Goal: Task Accomplishment & Management: Complete application form

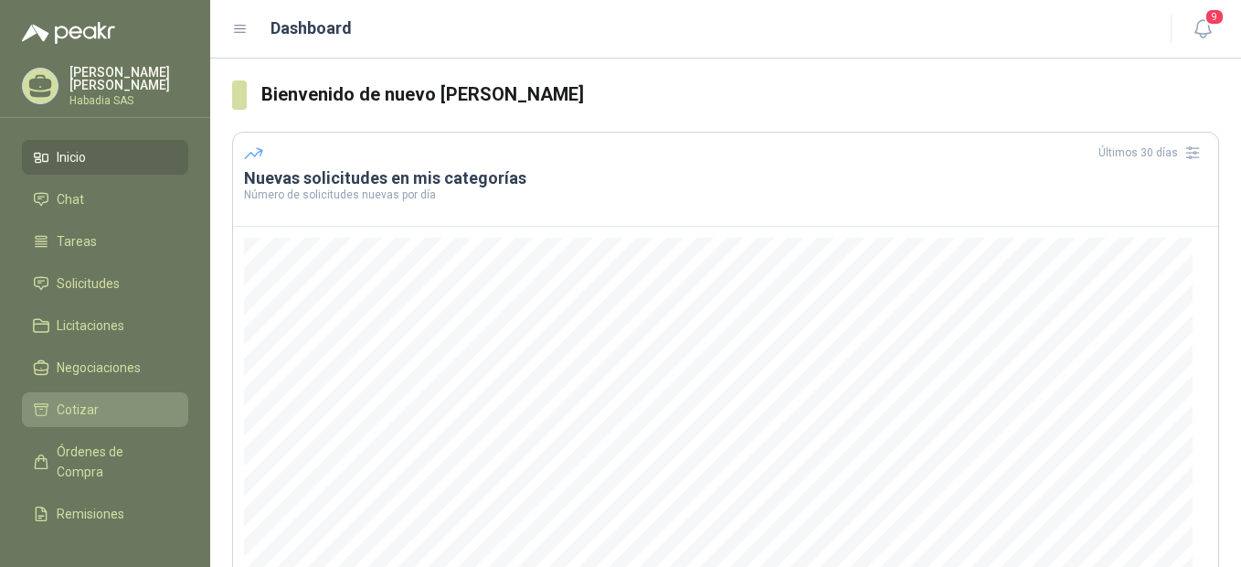
click at [75, 408] on span "Cotizar" at bounding box center [78, 409] width 42 height 20
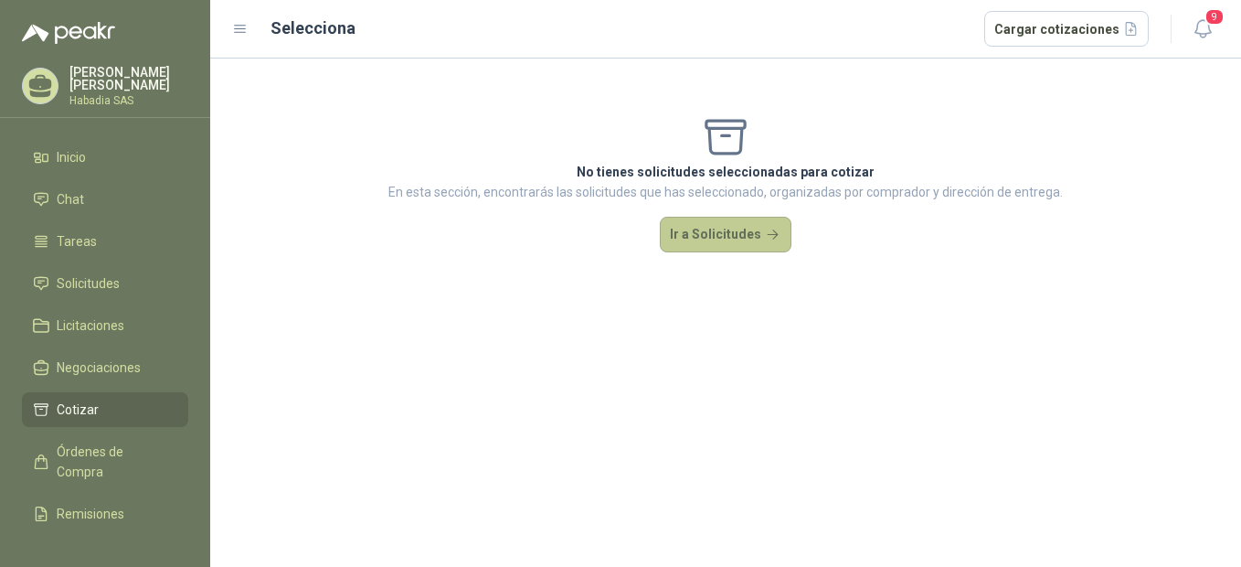
click at [752, 236] on button "Ir a Solicitudes" at bounding box center [726, 235] width 132 height 37
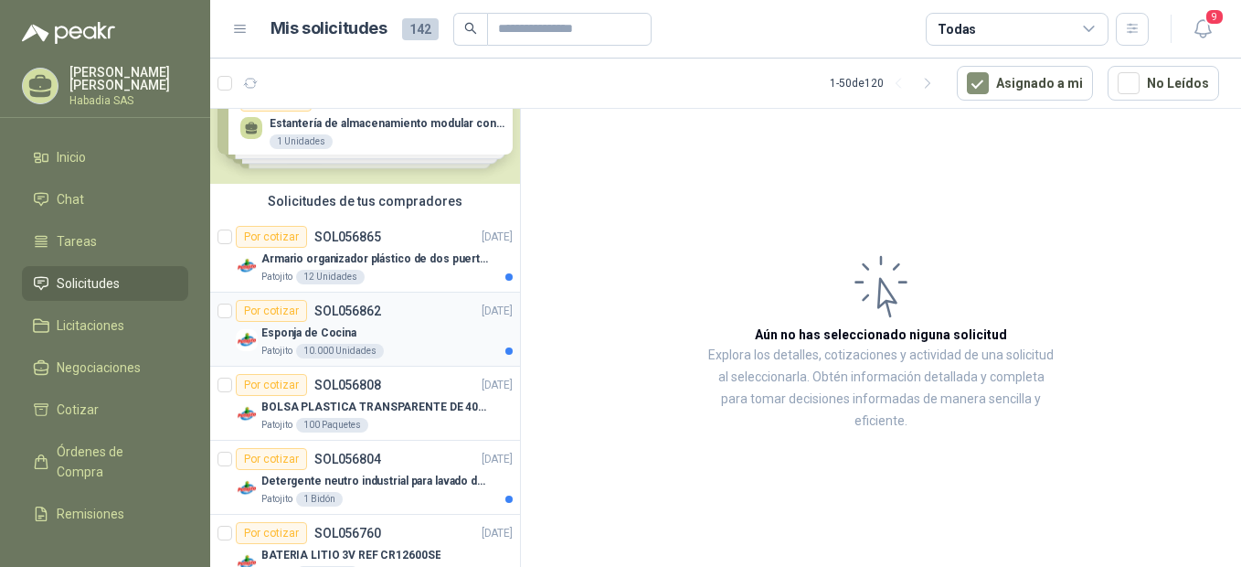
scroll to position [91, 0]
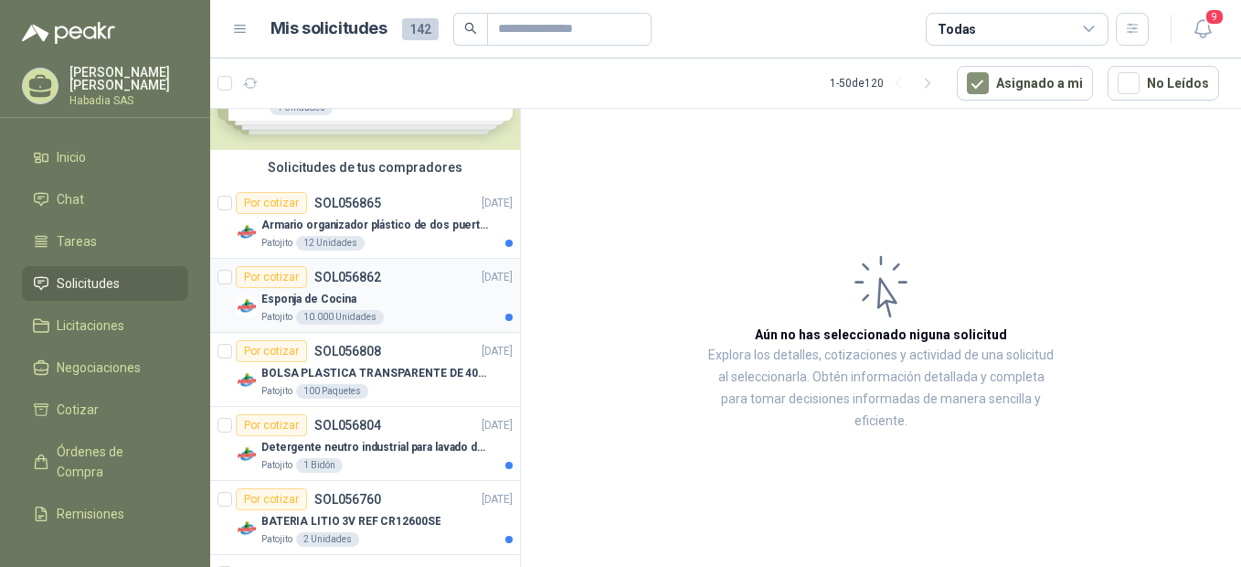
click at [335, 311] on div "10.000 Unidades" at bounding box center [340, 317] width 88 height 15
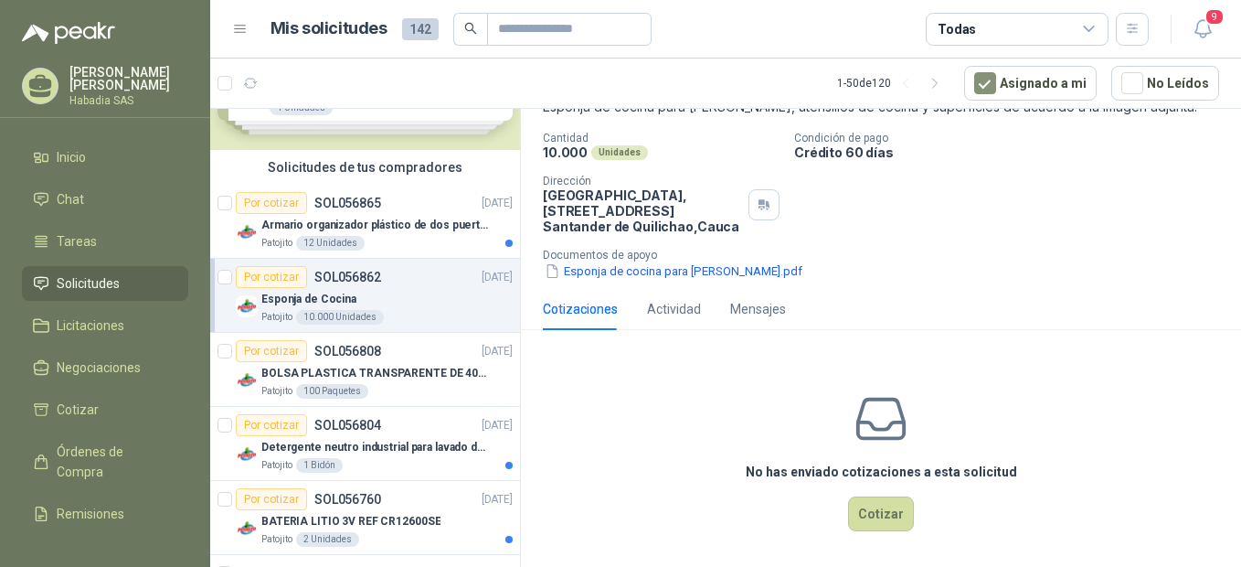
scroll to position [130, 0]
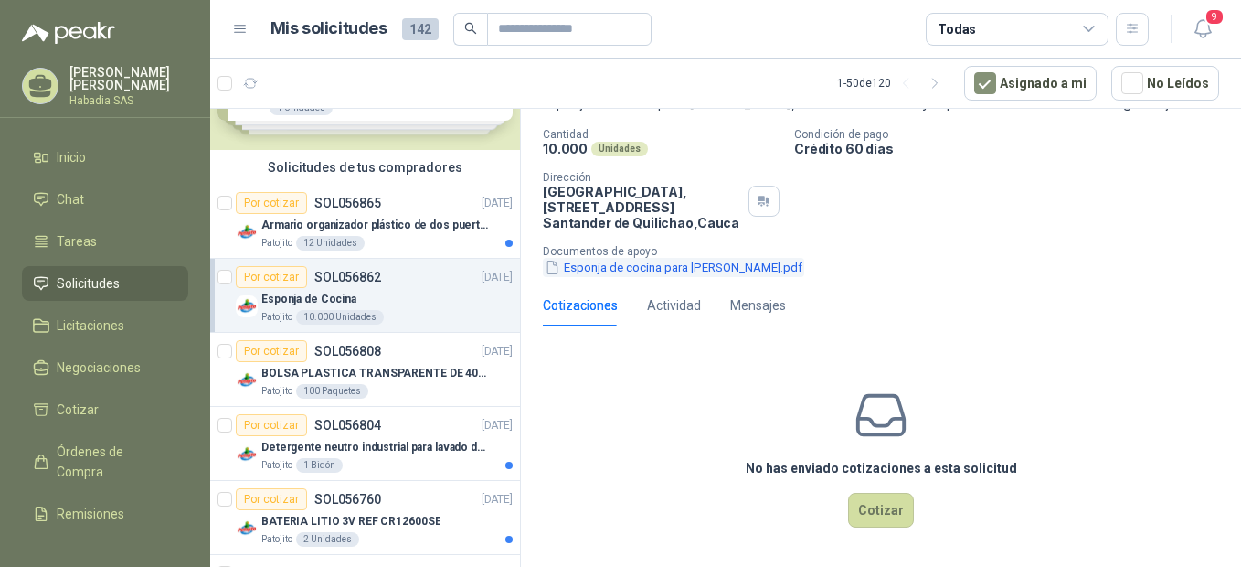
click at [671, 262] on button "Esponja de cocina para [PERSON_NAME].pdf" at bounding box center [673, 267] width 261 height 19
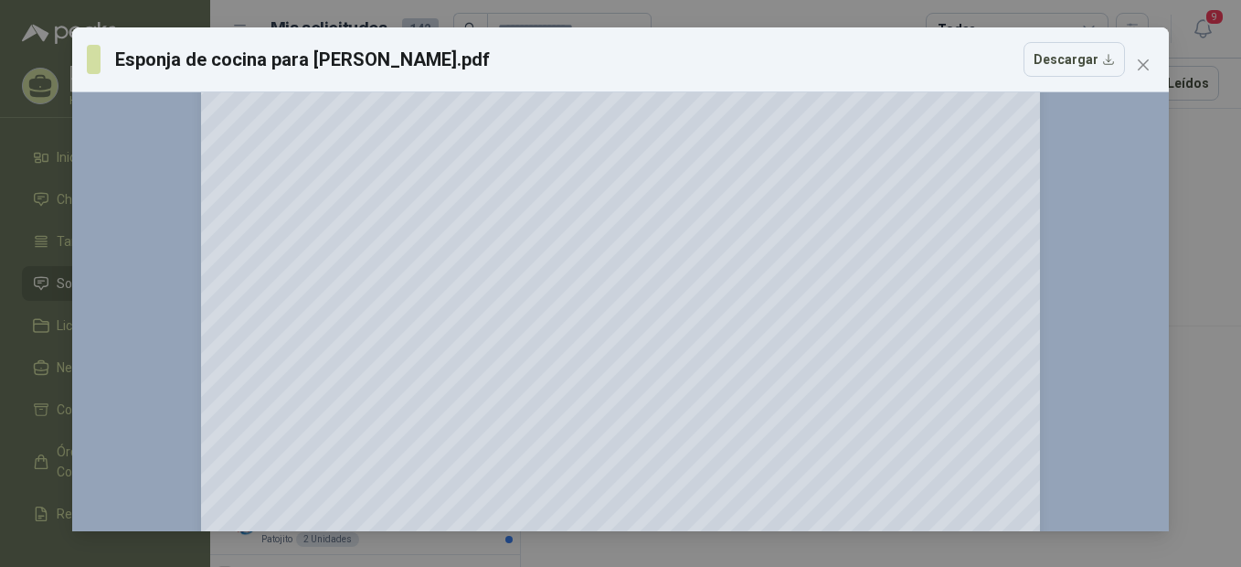
scroll to position [30, 0]
drag, startPoint x: 1143, startPoint y: 63, endPoint x: 1137, endPoint y: 112, distance: 49.8
click at [1144, 65] on icon "close" at bounding box center [1143, 65] width 15 height 15
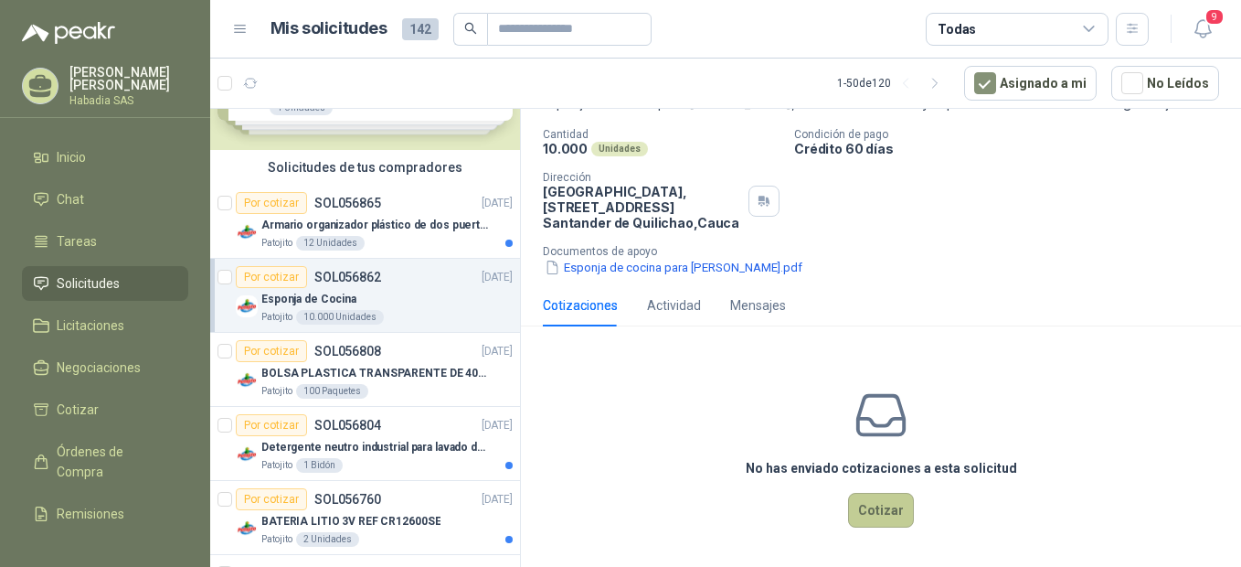
click at [892, 511] on button "Cotizar" at bounding box center [881, 510] width 66 height 35
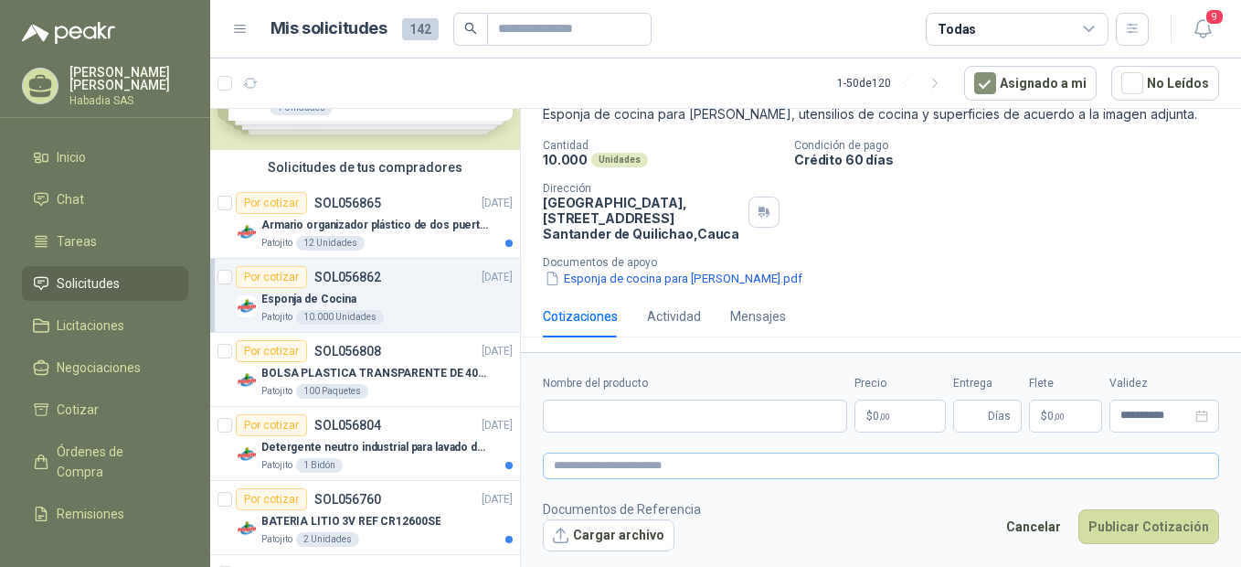
scroll to position [118, 0]
click at [596, 413] on input "Nombre del producto" at bounding box center [695, 415] width 304 height 33
type input "**********"
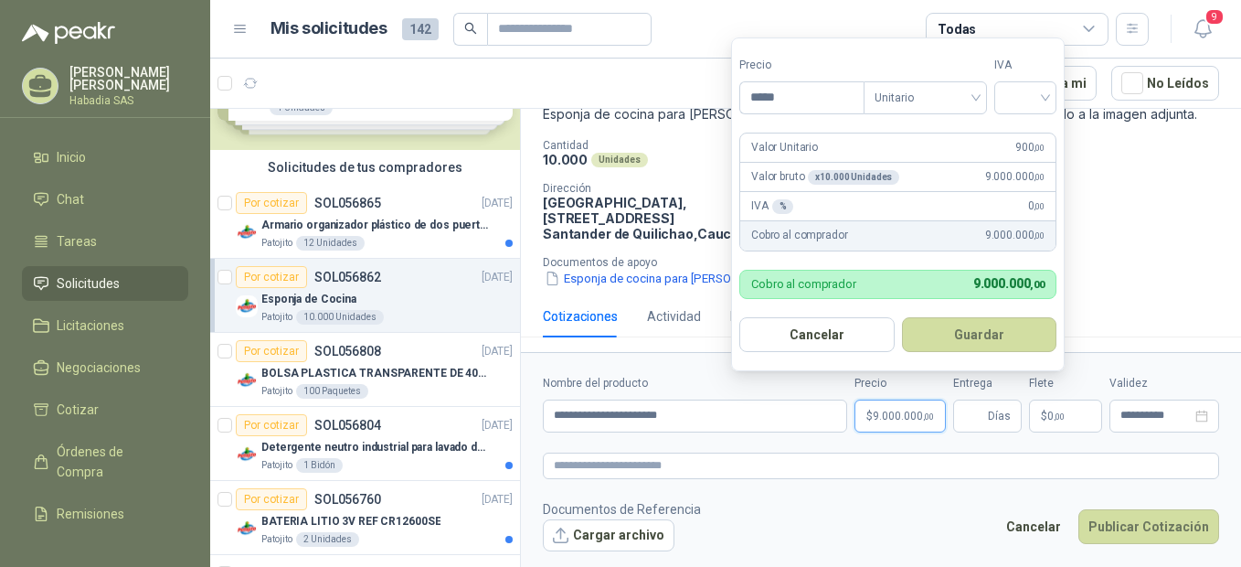
type input "*****"
click at [1054, 94] on div at bounding box center [1025, 97] width 62 height 33
click at [1014, 136] on div "19%" at bounding box center [1030, 135] width 34 height 20
click at [1013, 333] on button "Guardar" at bounding box center [979, 334] width 157 height 35
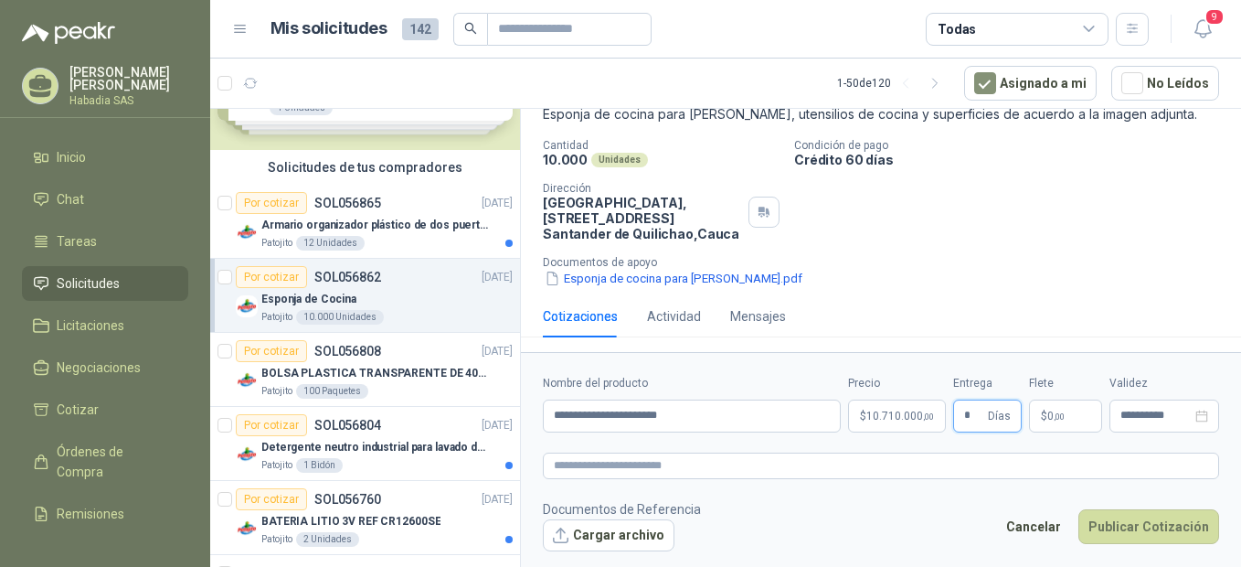
type input "*"
click at [919, 413] on span "10.710.000 ,00" at bounding box center [900, 415] width 68 height 11
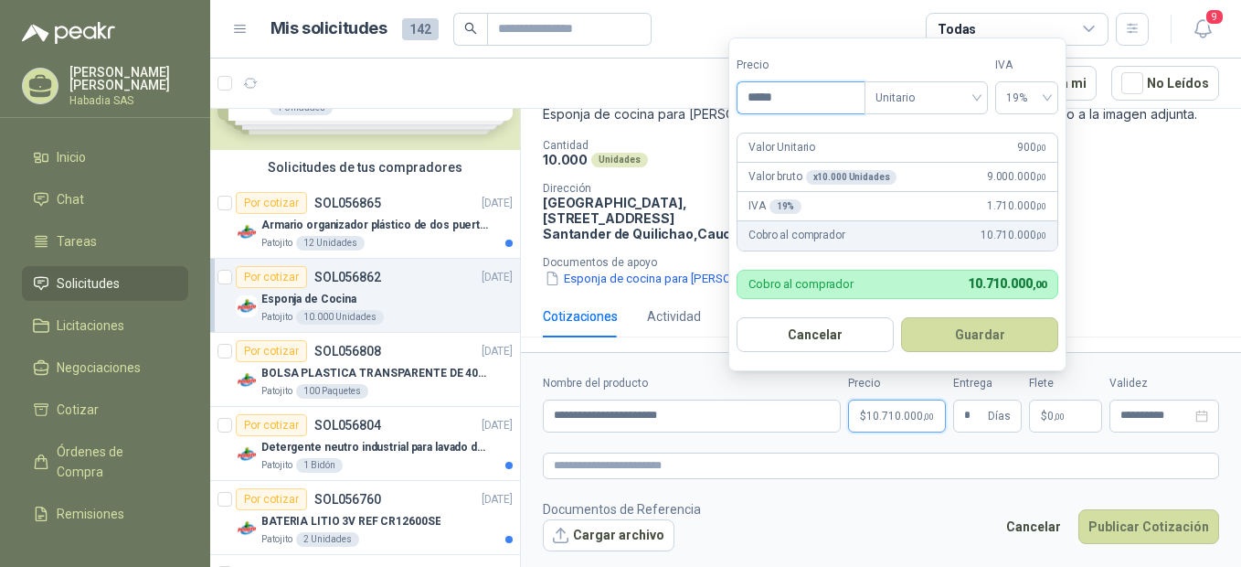
drag, startPoint x: 800, startPoint y: 94, endPoint x: 714, endPoint y: 90, distance: 86.0
click at [714, 90] on body "[PERSON_NAME] SAS Inicio Chat Tareas Solicitudes Licitaciones Negociaciones Cot…" at bounding box center [620, 283] width 1241 height 567
type input "*****"
click at [1000, 326] on button "Guardar" at bounding box center [982, 334] width 157 height 35
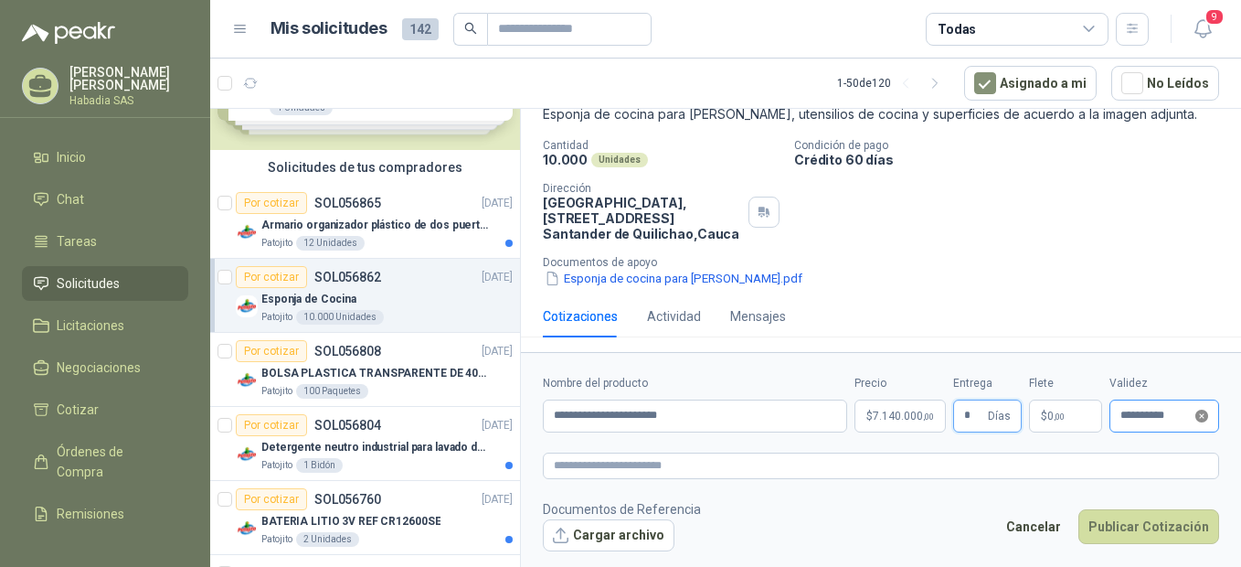
click at [1204, 414] on icon "close-circle" at bounding box center [1201, 415] width 13 height 13
click at [1205, 418] on div at bounding box center [1164, 415] width 88 height 13
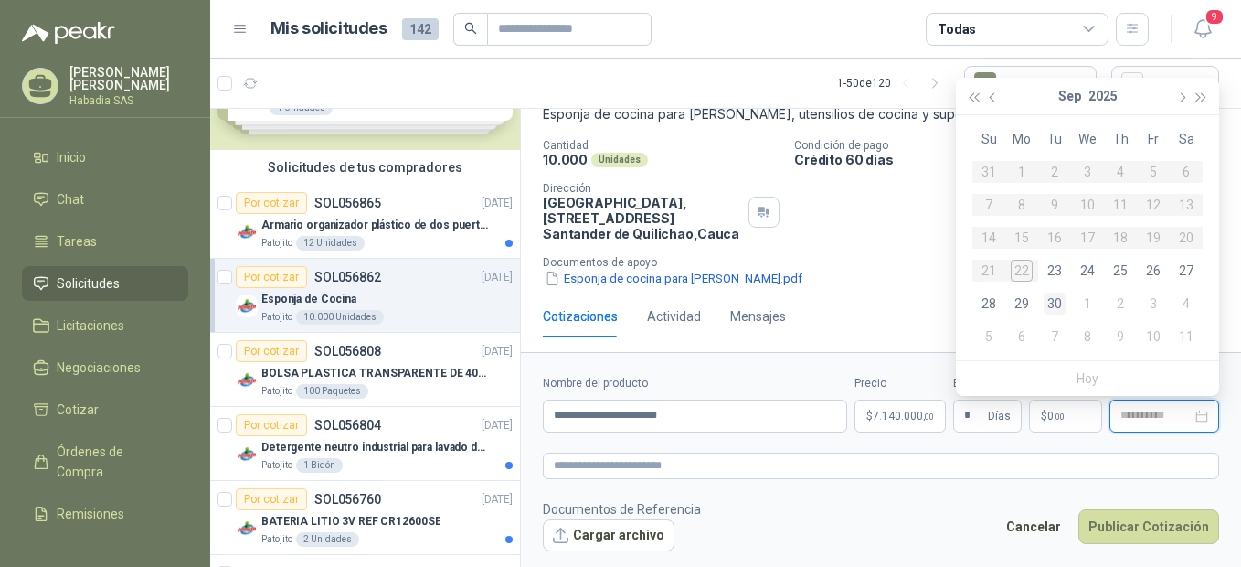
type input "**********"
click at [1056, 300] on div "30" at bounding box center [1055, 303] width 22 height 22
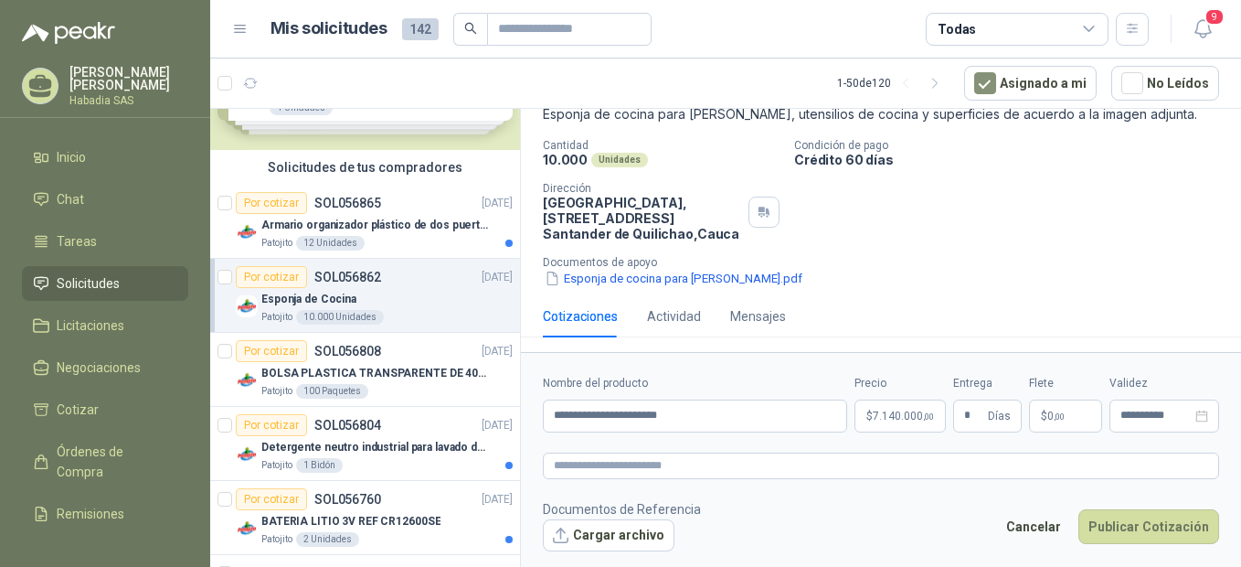
click at [1079, 421] on p "$ 0 ,00" at bounding box center [1065, 415] width 73 height 33
click at [827, 507] on footer "Documentos de Referencia Cargar archivo Cancelar Publicar Cotización" at bounding box center [881, 525] width 676 height 53
click at [918, 419] on span "7.140.000 ,00" at bounding box center [903, 415] width 61 height 11
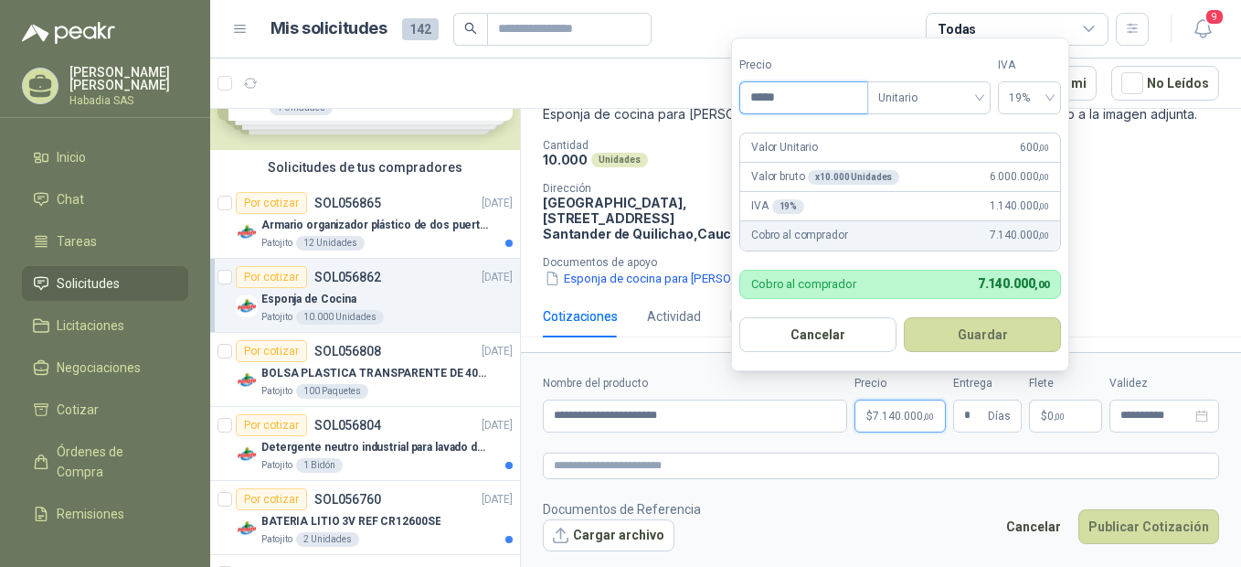
click at [804, 92] on input "*****" at bounding box center [803, 97] width 127 height 31
type input "*****"
click at [1000, 332] on button "Guardar" at bounding box center [982, 334] width 157 height 35
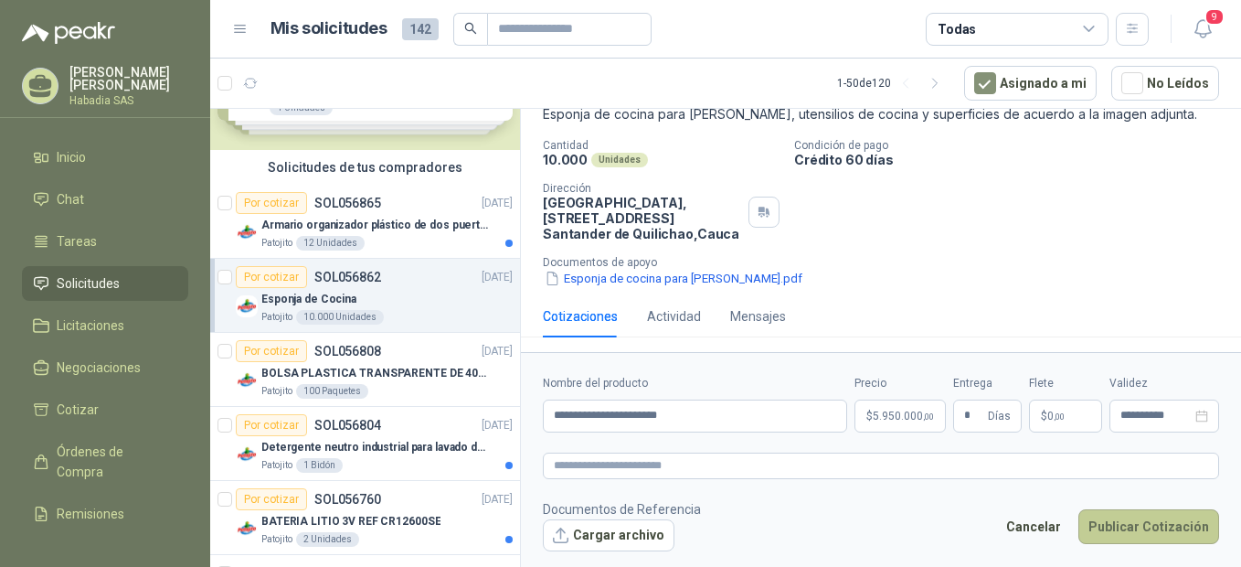
click at [1174, 523] on button "Publicar Cotización" at bounding box center [1148, 526] width 141 height 35
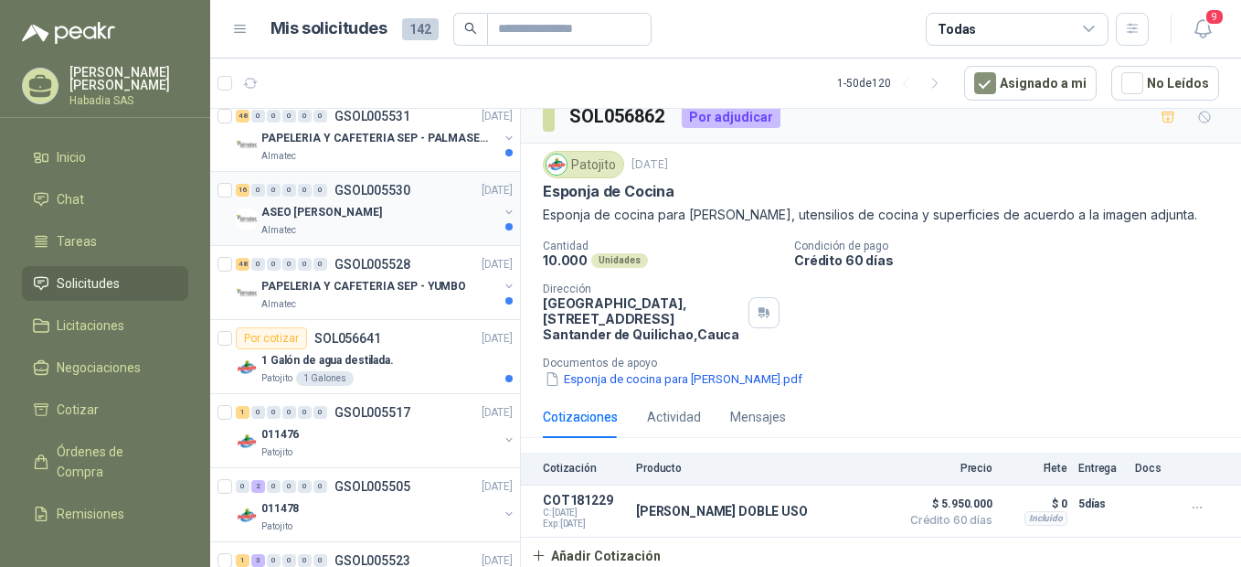
scroll to position [578, 0]
